Goal: Task Accomplishment & Management: Use online tool/utility

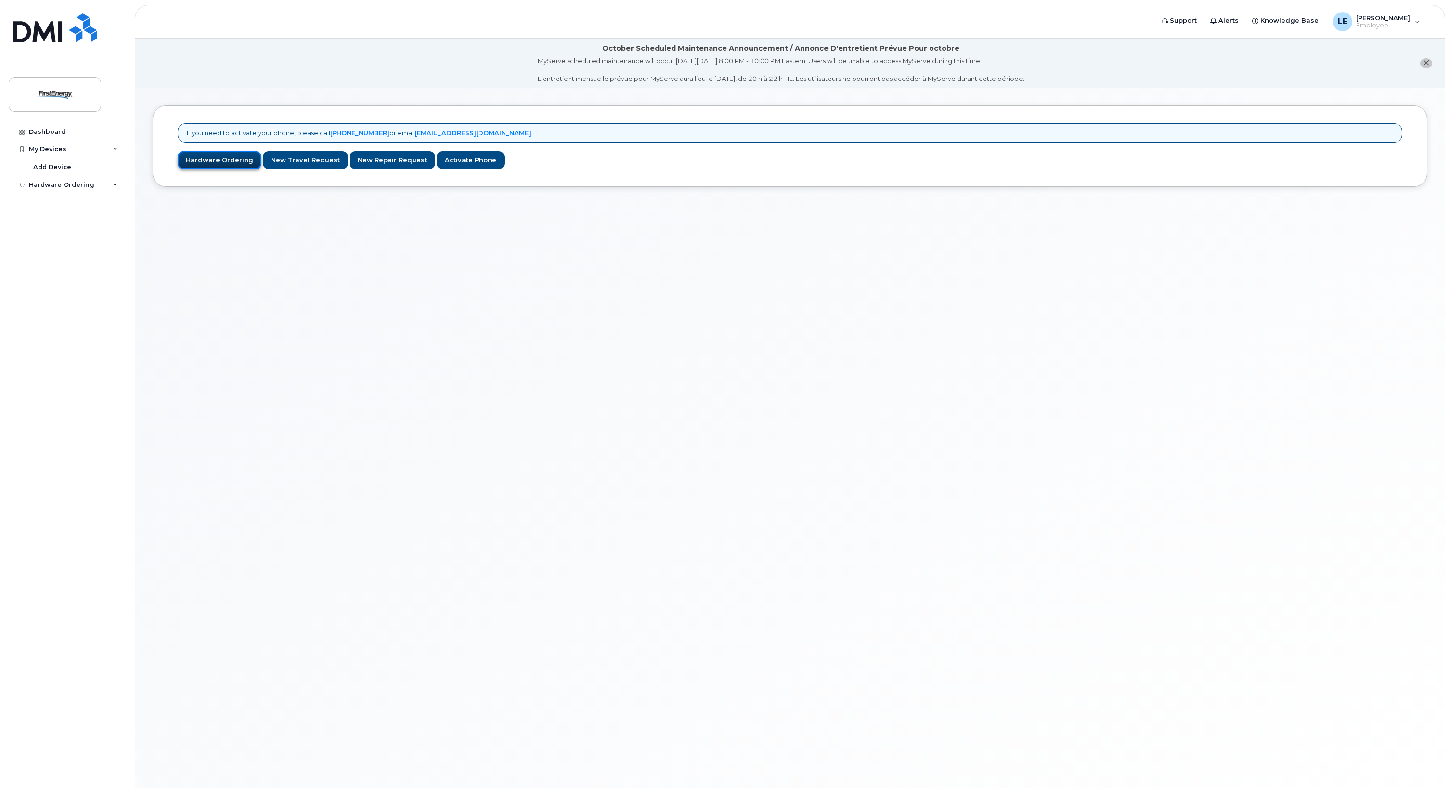
click at [209, 160] on link "Hardware Ordering" at bounding box center [220, 160] width 84 height 18
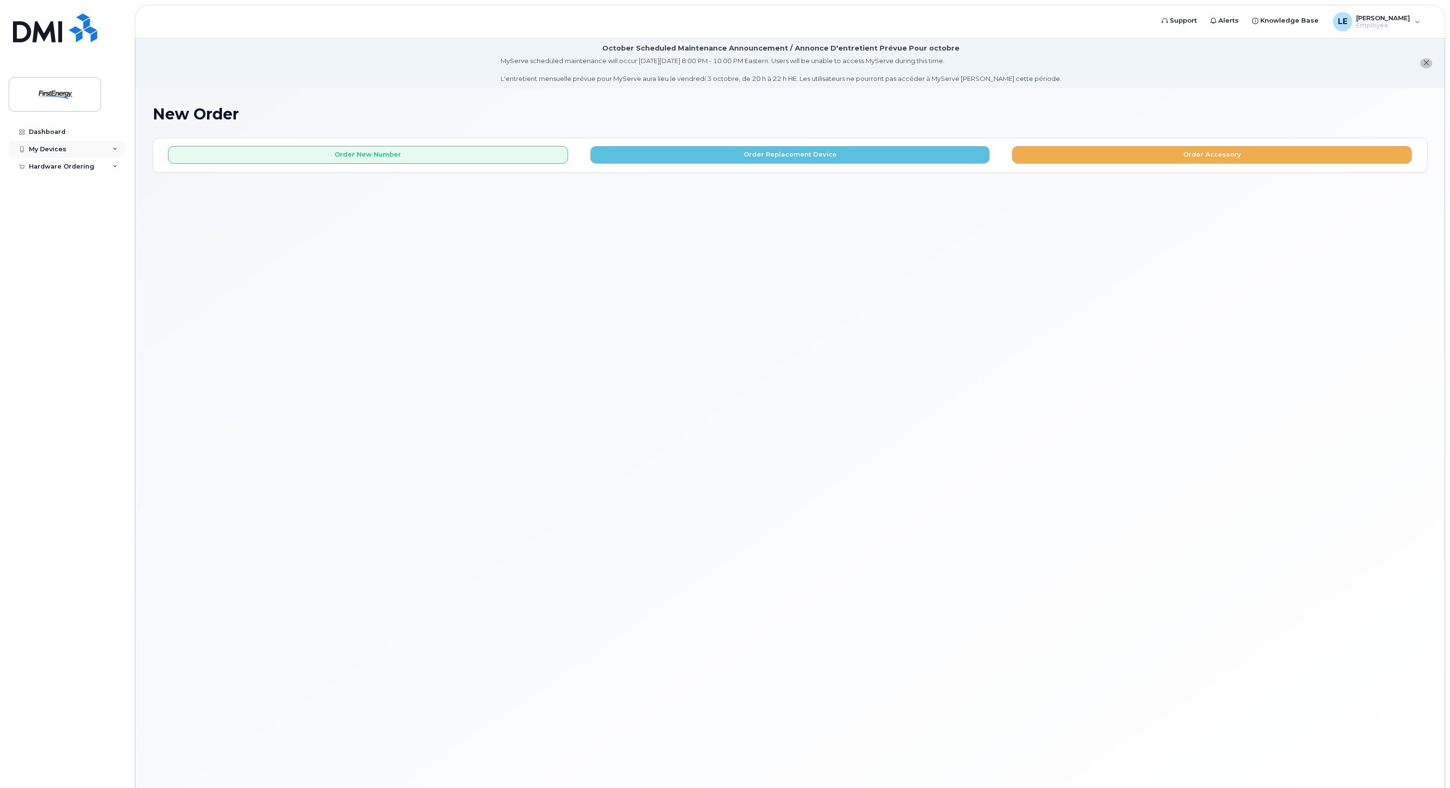
click at [80, 149] on div "My Devices" at bounding box center [67, 149] width 117 height 17
click at [58, 163] on div "Add Device" at bounding box center [52, 167] width 38 height 9
click at [70, 171] on div "Hardware Ordering" at bounding box center [67, 166] width 117 height 17
click at [64, 181] on div "New Order" at bounding box center [51, 184] width 37 height 9
